Goal: Task Accomplishment & Management: Use online tool/utility

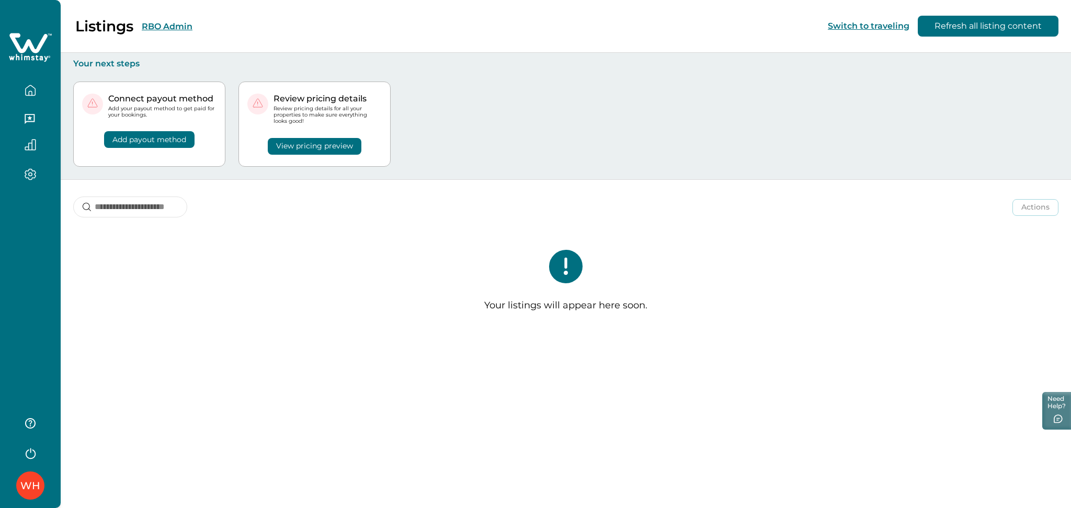
click at [163, 28] on button "RBO Admin" at bounding box center [167, 26] width 51 height 10
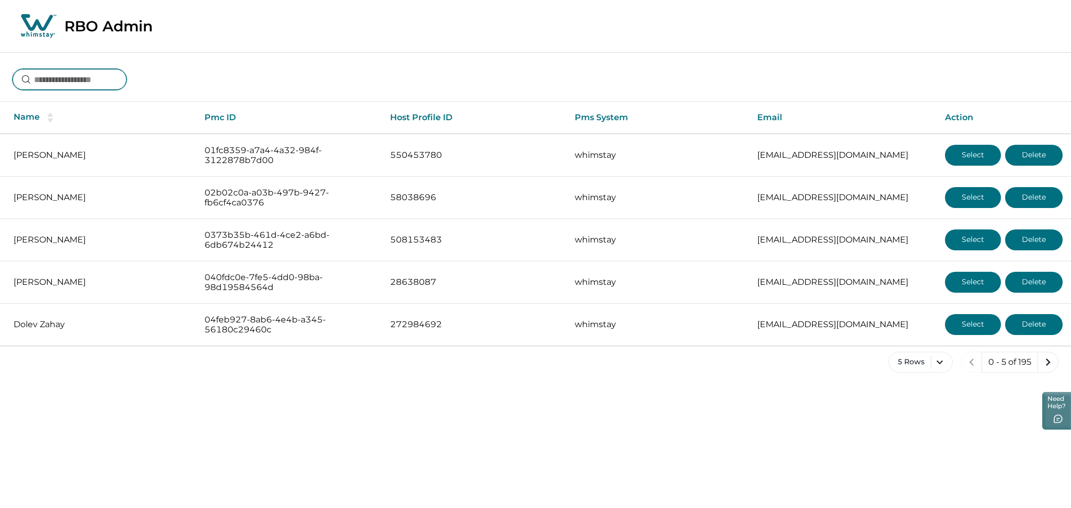
click at [64, 81] on input at bounding box center [70, 79] width 114 height 21
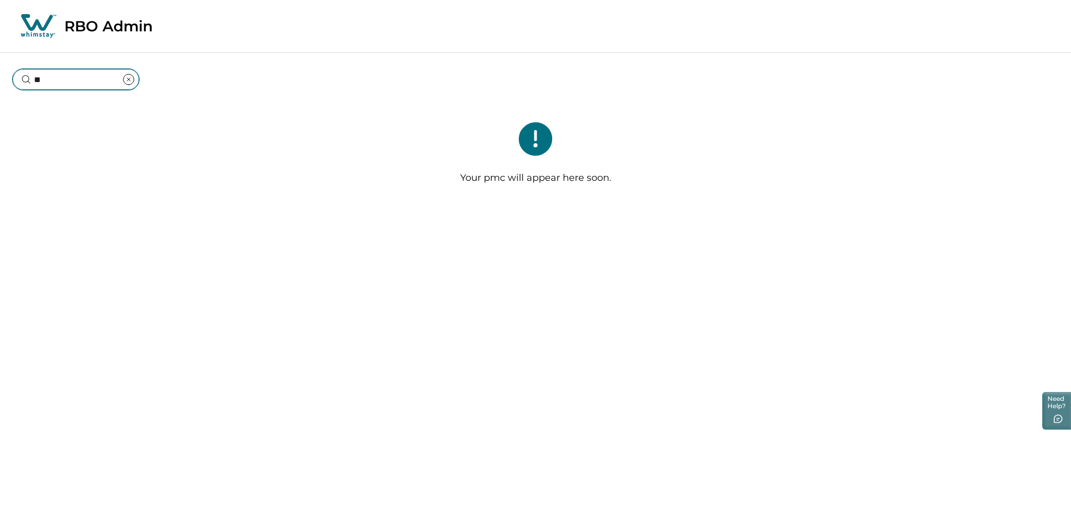
type input "*"
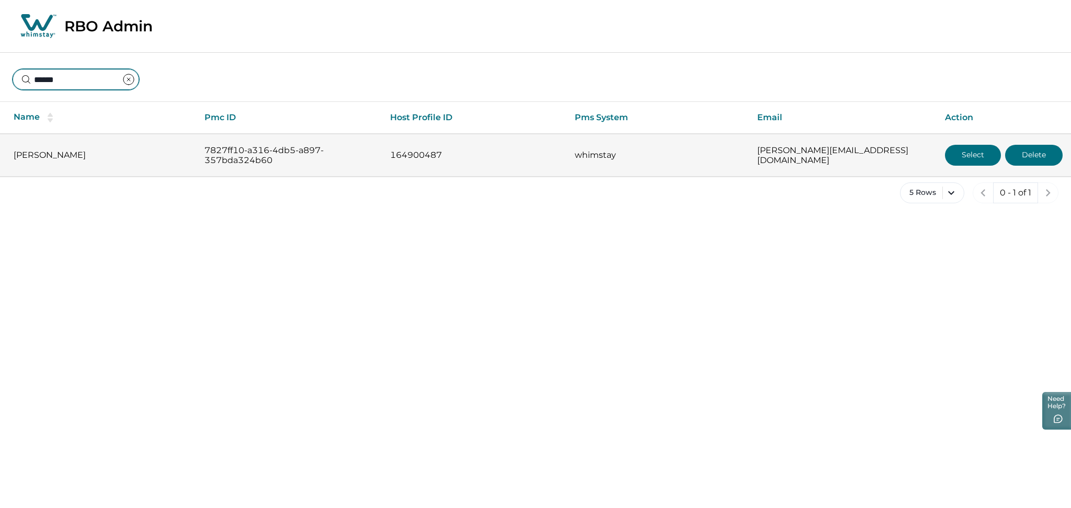
type input "******"
click at [968, 152] on button "Select" at bounding box center [973, 155] width 56 height 21
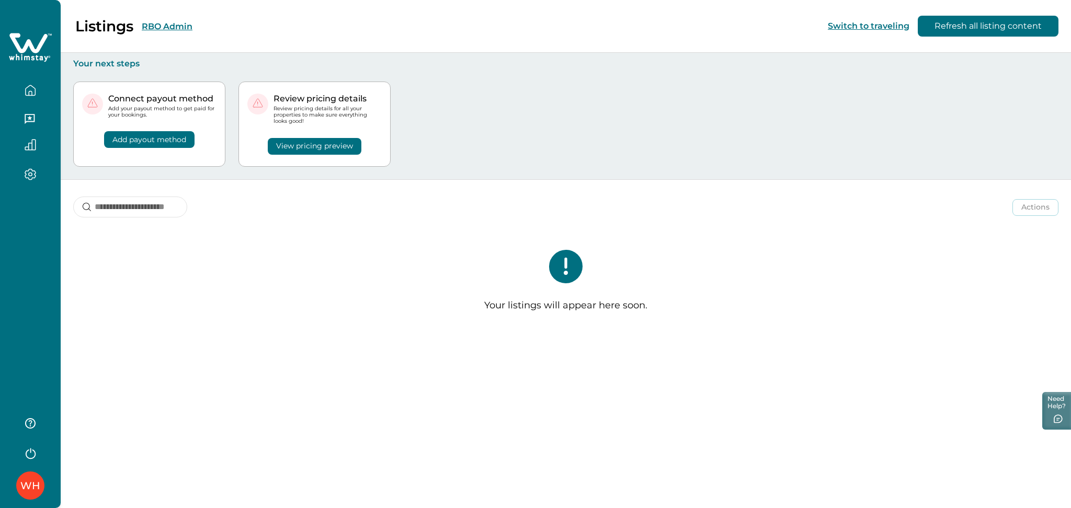
click at [174, 32] on div "Listings RBO Admin" at bounding box center [103, 26] width 180 height 18
click at [164, 27] on button "RBO Admin" at bounding box center [167, 26] width 51 height 10
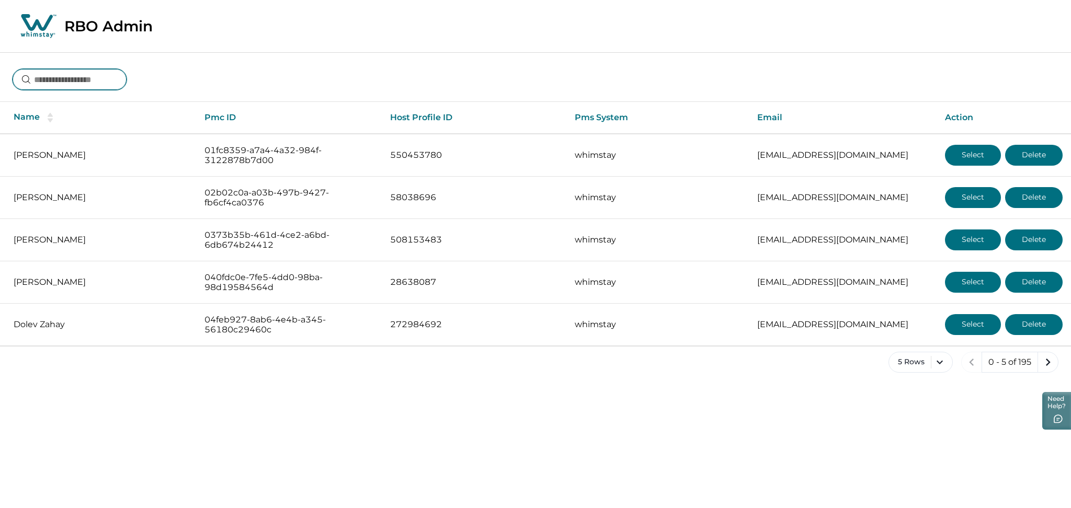
click at [68, 80] on input at bounding box center [70, 79] width 114 height 21
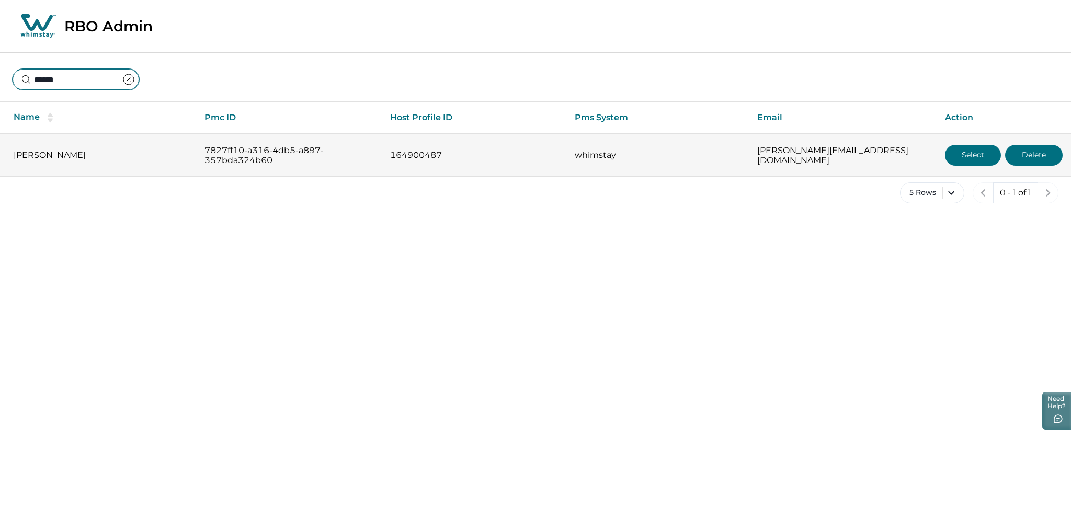
type input "******"
copy tr "7827ff10-a316-4db5-a897-357bda324b60"
drag, startPoint x: 194, startPoint y: 141, endPoint x: 321, endPoint y: 159, distance: 128.3
click at [321, 159] on tr "[PERSON_NAME] 7827ff10-a316-4db5-a897-357bda324b60 164900487 whimstay [PERSON_N…" at bounding box center [535, 155] width 1071 height 43
